Goal: Transaction & Acquisition: Book appointment/travel/reservation

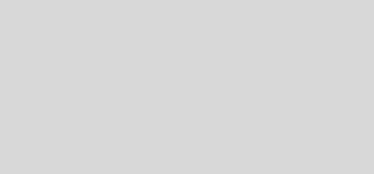
select select "es"
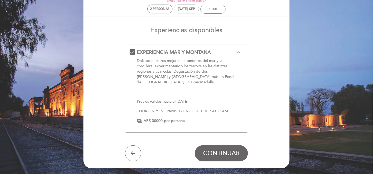
scroll to position [49, 0]
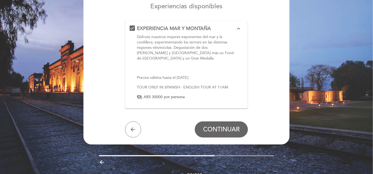
click at [234, 28] on button "expand_less" at bounding box center [239, 28] width 10 height 7
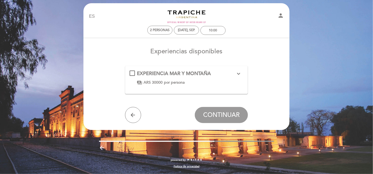
scroll to position [3, 0]
click at [197, 73] on span "EXPERIENCIA MAR Y MONTAÑA" at bounding box center [174, 74] width 74 height 6
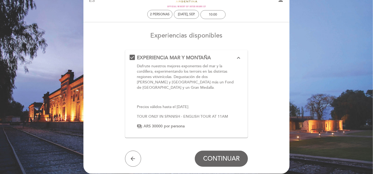
scroll to position [28, 0]
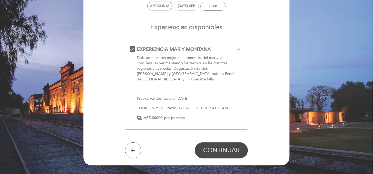
click at [220, 147] on span "CONTINUAR" at bounding box center [221, 151] width 36 height 8
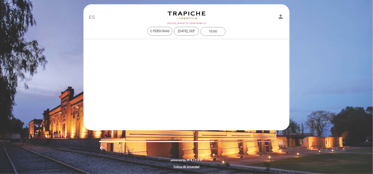
scroll to position [2, 0]
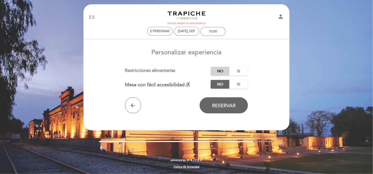
click at [218, 72] on label "No" at bounding box center [219, 71] width 19 height 9
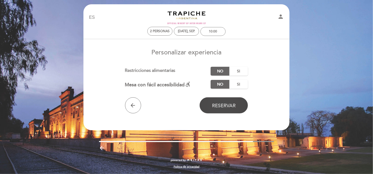
click at [227, 104] on span "Reservar" at bounding box center [224, 106] width 24 height 6
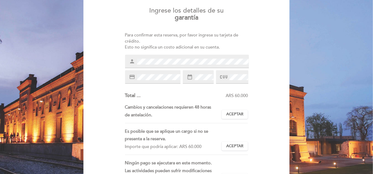
scroll to position [49, 0]
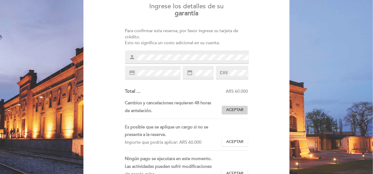
click at [234, 110] on span "Aceptar" at bounding box center [234, 110] width 17 height 6
click at [234, 140] on span "Aceptar" at bounding box center [234, 142] width 17 height 6
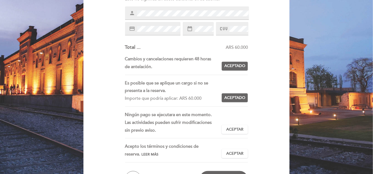
scroll to position [122, 0]
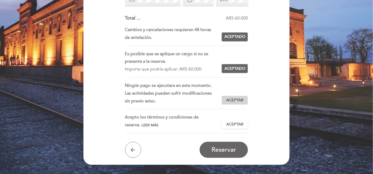
click at [232, 98] on span "Aceptar" at bounding box center [234, 101] width 17 height 6
click at [237, 120] on button "Aceptar Aceptado" at bounding box center [234, 124] width 26 height 9
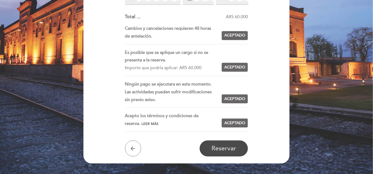
scroll to position [146, 0]
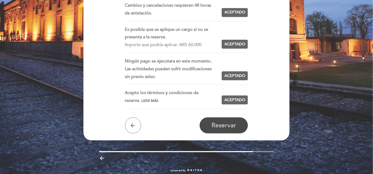
click at [231, 124] on span "Reservar" at bounding box center [223, 126] width 25 height 8
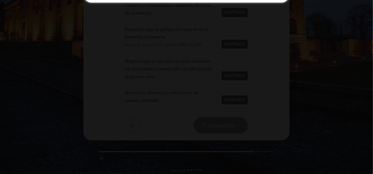
scroll to position [0, 0]
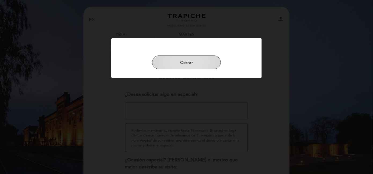
click at [193, 62] on button "Cerrar" at bounding box center [186, 63] width 69 height 14
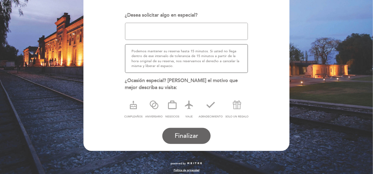
scroll to position [82, 0]
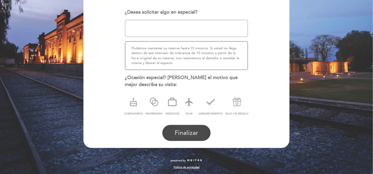
click at [198, 133] on button "Finalizar" at bounding box center [186, 133] width 48 height 16
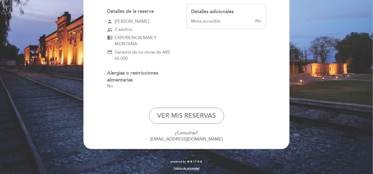
scroll to position [0, 0]
